Goal: Transaction & Acquisition: Purchase product/service

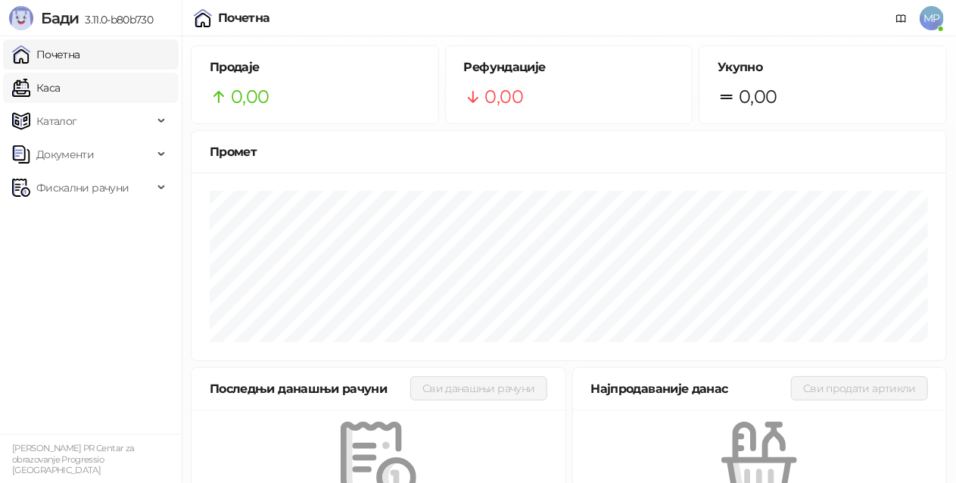
click at [60, 94] on link "Каса" at bounding box center [36, 88] width 48 height 30
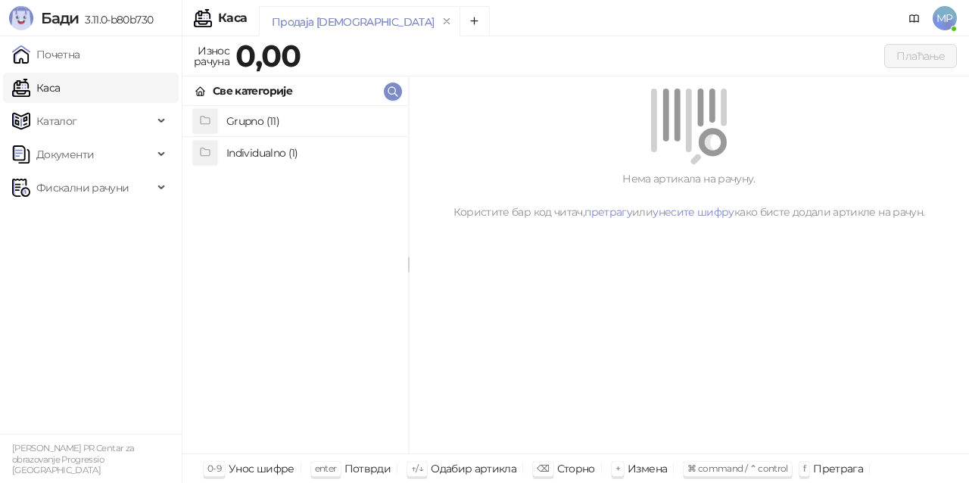
click at [264, 154] on h4 "Individualno (1)" at bounding box center [311, 153] width 170 height 24
click at [280, 108] on li "I IPRU" at bounding box center [296, 121] width 226 height 31
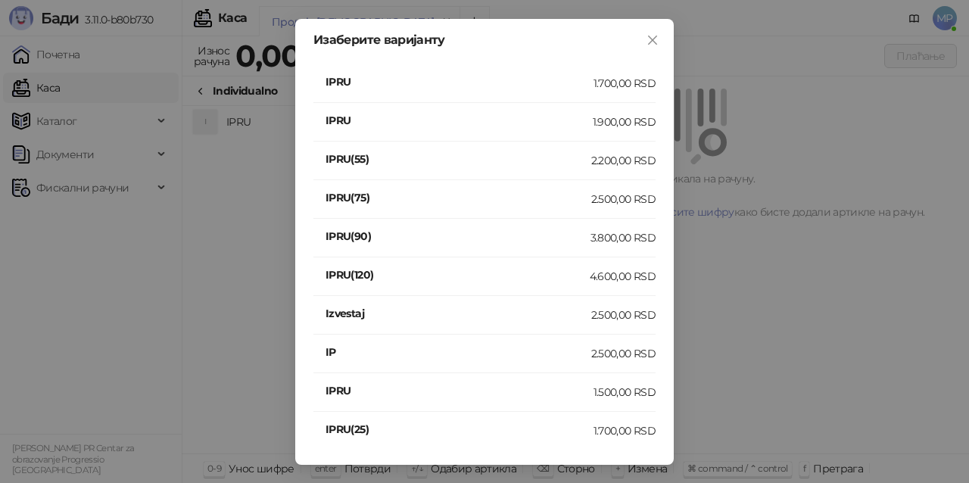
click at [585, 112] on h4 "IPRU" at bounding box center [459, 120] width 267 height 17
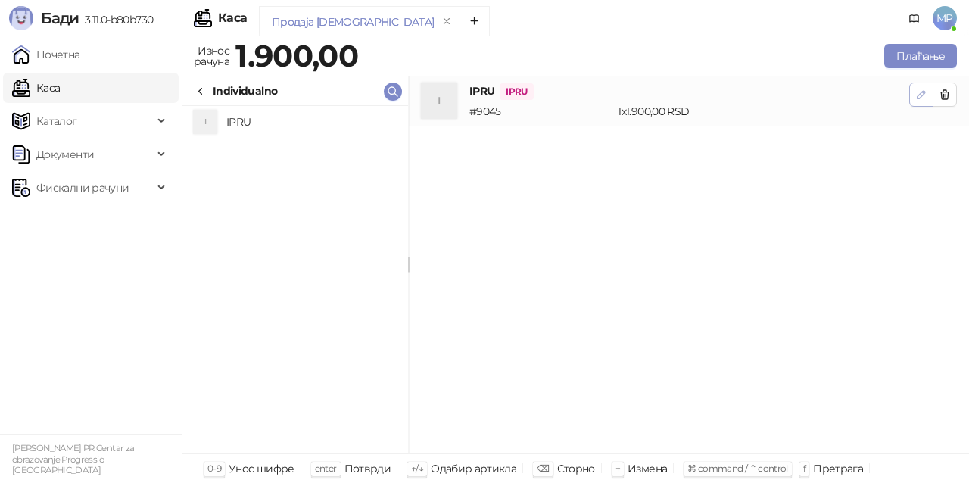
click at [922, 96] on icon "button" at bounding box center [922, 95] width 8 height 8
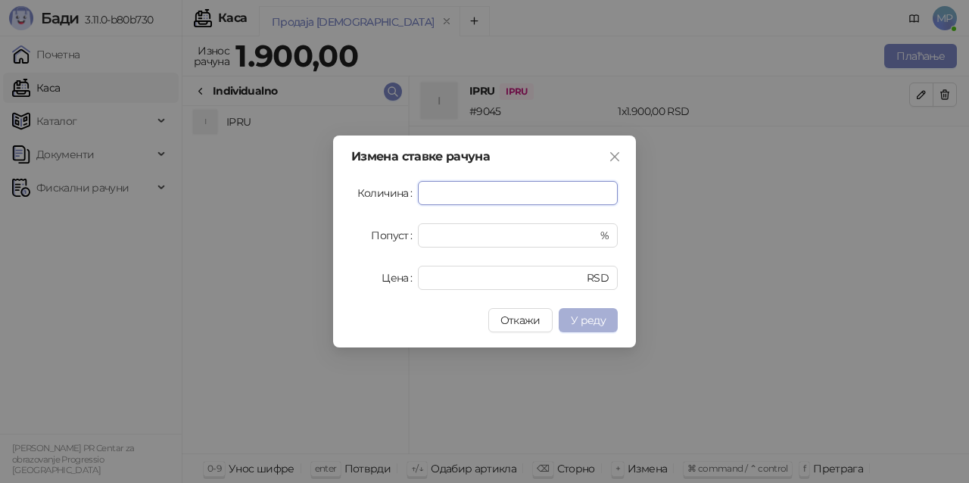
type input "*"
click at [610, 321] on button "У реду" at bounding box center [588, 320] width 59 height 24
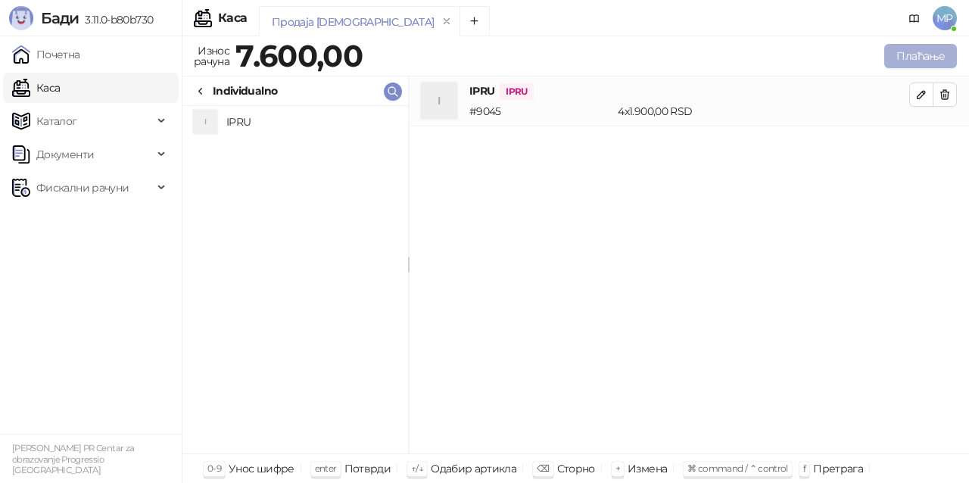
click at [907, 55] on button "Плаћање" at bounding box center [921, 56] width 73 height 24
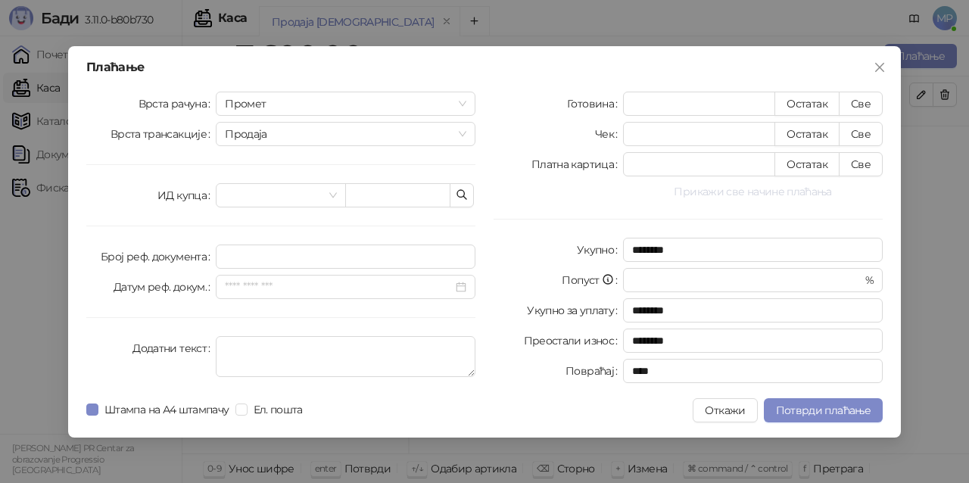
click at [721, 186] on button "Прикажи све начине плаћања" at bounding box center [753, 192] width 260 height 18
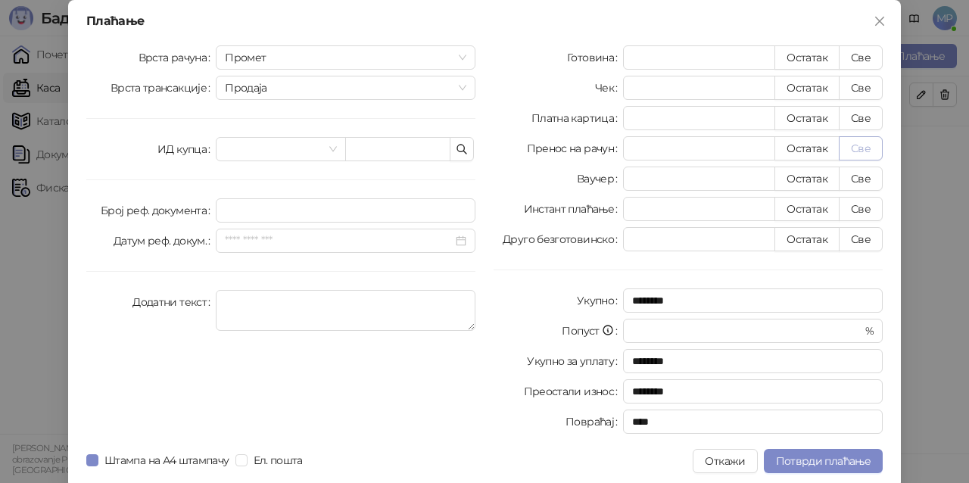
click at [854, 148] on button "Све" at bounding box center [861, 148] width 44 height 24
type input "****"
click at [805, 467] on span "Потврди плаћање" at bounding box center [823, 461] width 95 height 14
